Goal: Task Accomplishment & Management: Complete application form

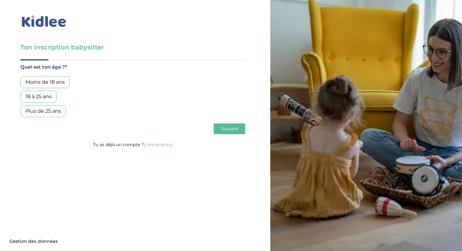
click at [51, 92] on div "18 à 25 ans" at bounding box center [38, 97] width 36 height 12
click at [238, 127] on span "Suivant" at bounding box center [230, 129] width 18 height 6
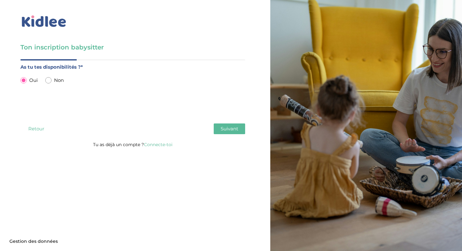
click at [235, 130] on span "Suivant" at bounding box center [230, 129] width 18 height 6
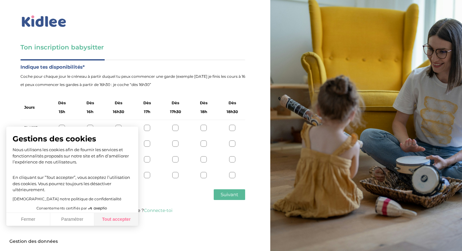
click at [127, 218] on button "Tout accepter" at bounding box center [116, 219] width 44 height 13
checkbox input "true"
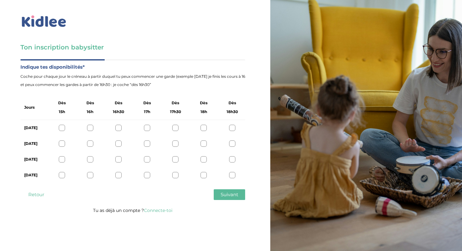
click at [62, 140] on div "[DATE]" at bounding box center [132, 144] width 225 height 16
click at [59, 157] on div at bounding box center [62, 159] width 6 height 6
click at [60, 141] on div at bounding box center [62, 143] width 6 height 6
click at [61, 172] on div at bounding box center [62, 175] width 6 height 6
click at [226, 193] on span "Suivant" at bounding box center [230, 194] width 18 height 6
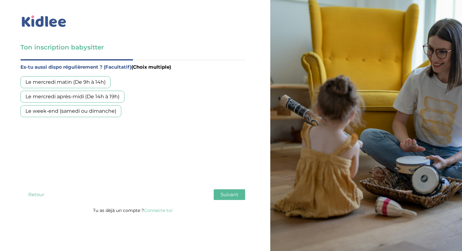
click at [109, 110] on div "Le week-end (samedi ou dimanche)" at bounding box center [70, 111] width 101 height 12
click at [239, 193] on button "Suivant" at bounding box center [229, 194] width 31 height 11
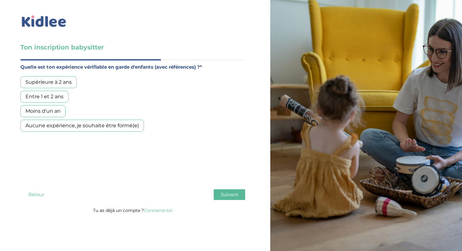
click at [62, 81] on div "Supérieure à 2 ans" at bounding box center [48, 82] width 56 height 12
click at [227, 188] on div "Quel est ton âge ?* Moins de 18 ans 18 à 25 ans Plus de 25 ans As tu tes dispon…" at bounding box center [132, 132] width 225 height 147
click at [226, 192] on span "Suivant" at bounding box center [230, 194] width 18 height 6
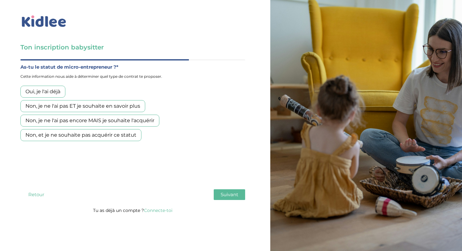
click at [103, 137] on div "Non, et je ne souhaite pas acquérir ce statut" at bounding box center [80, 135] width 121 height 12
click at [227, 197] on span "Suivant" at bounding box center [230, 194] width 18 height 6
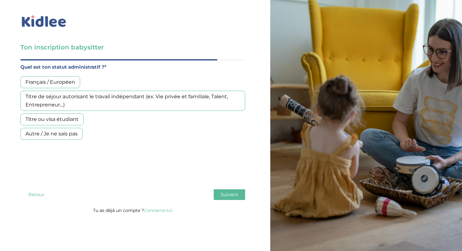
click at [72, 82] on div "Français / Européen" at bounding box center [50, 82] width 60 height 12
click at [233, 197] on span "Suivant" at bounding box center [230, 194] width 18 height 6
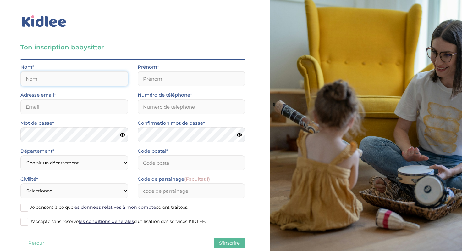
click at [62, 83] on input "text" at bounding box center [74, 78] width 108 height 15
type input "Diot"
click at [148, 79] on input "text" at bounding box center [192, 78] width 108 height 15
type input "[PERSON_NAME]"
click at [176, 102] on input "Numéro de téléphone*" at bounding box center [192, 106] width 108 height 15
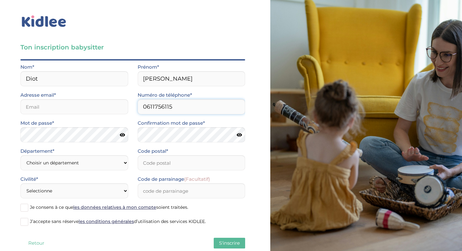
type input "0611756115"
